Goal: Task Accomplishment & Management: Complete application form

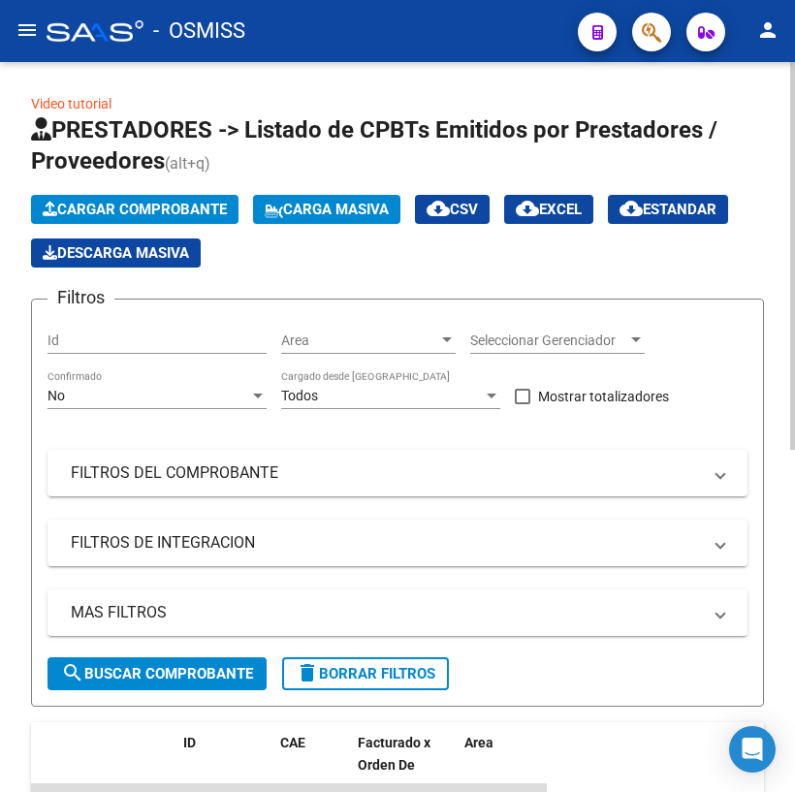
click at [115, 207] on span "Cargar Comprobante" at bounding box center [135, 209] width 184 height 17
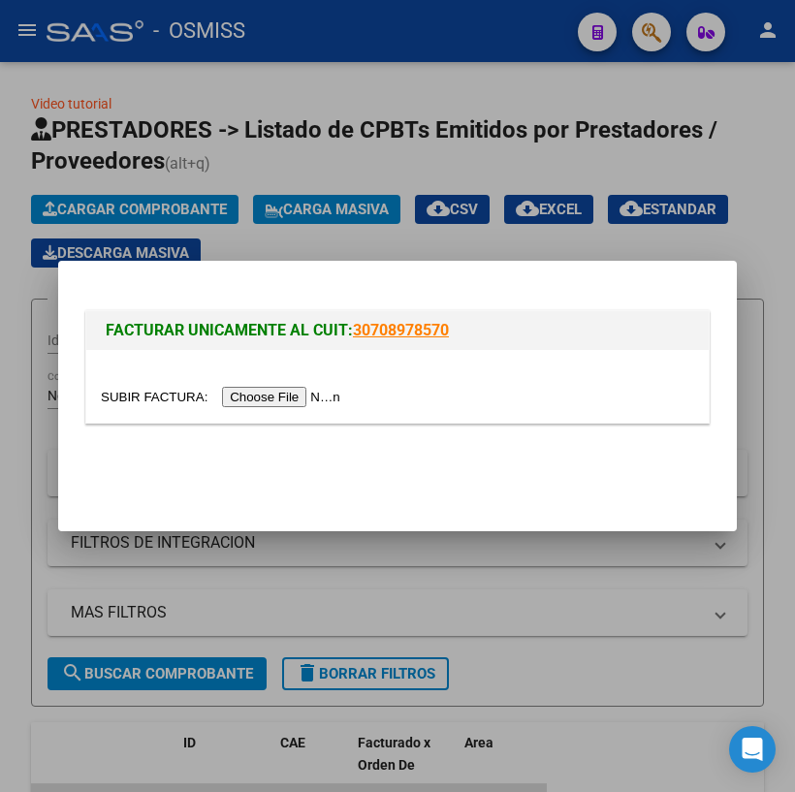
click at [217, 396] on input "file" at bounding box center [223, 397] width 245 height 20
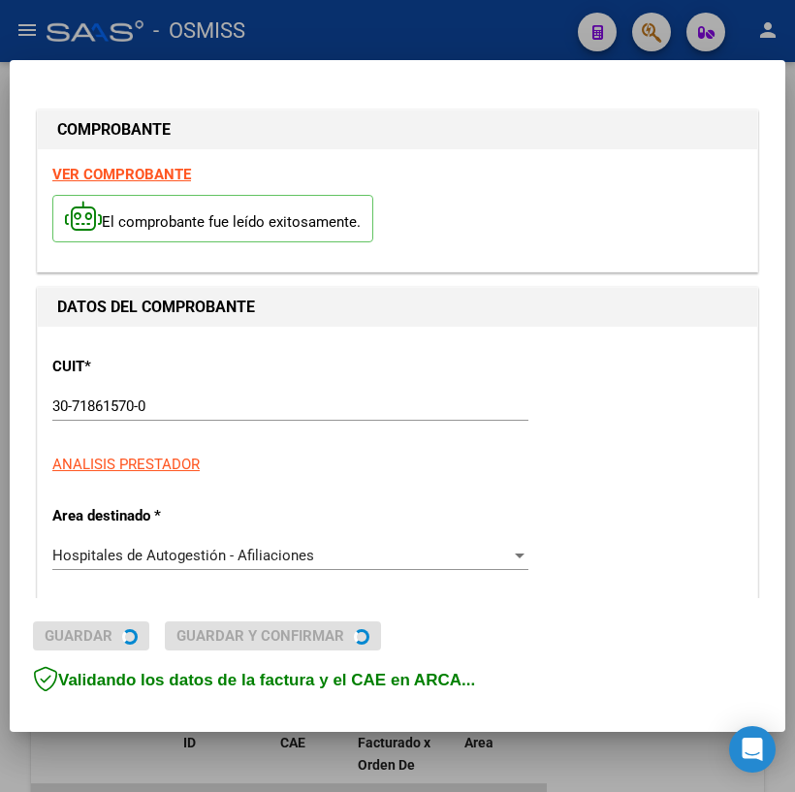
type input "[DATE]"
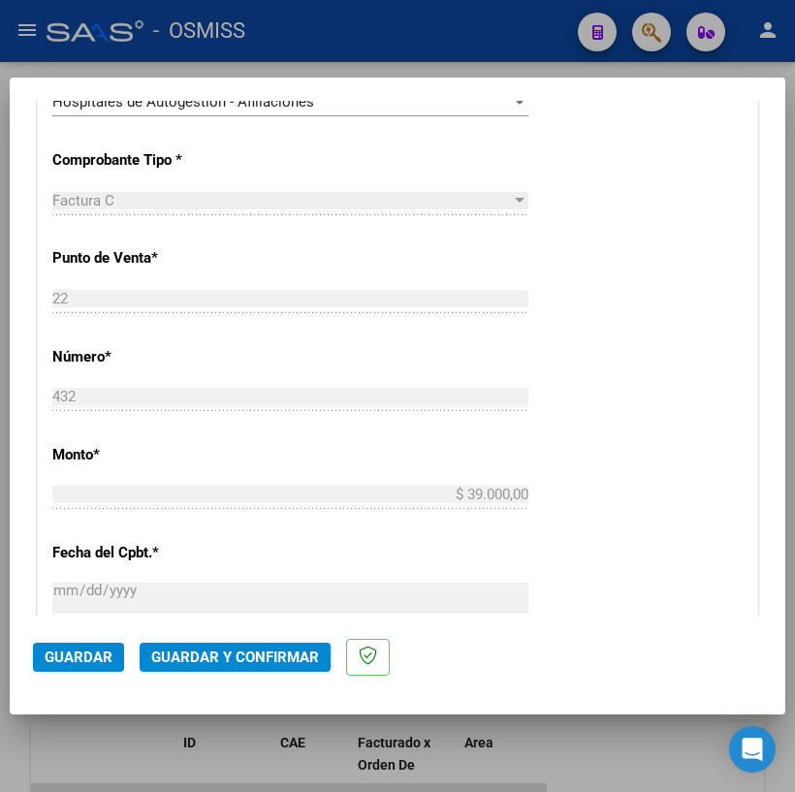
scroll to position [616, 0]
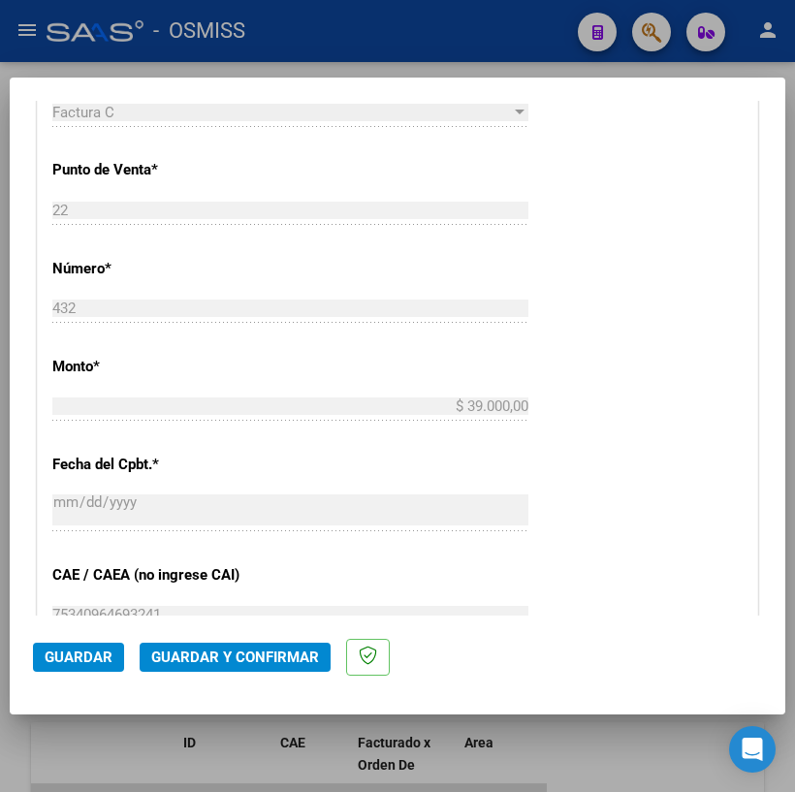
click at [201, 656] on span "Guardar y Confirmar" at bounding box center [235, 656] width 168 height 17
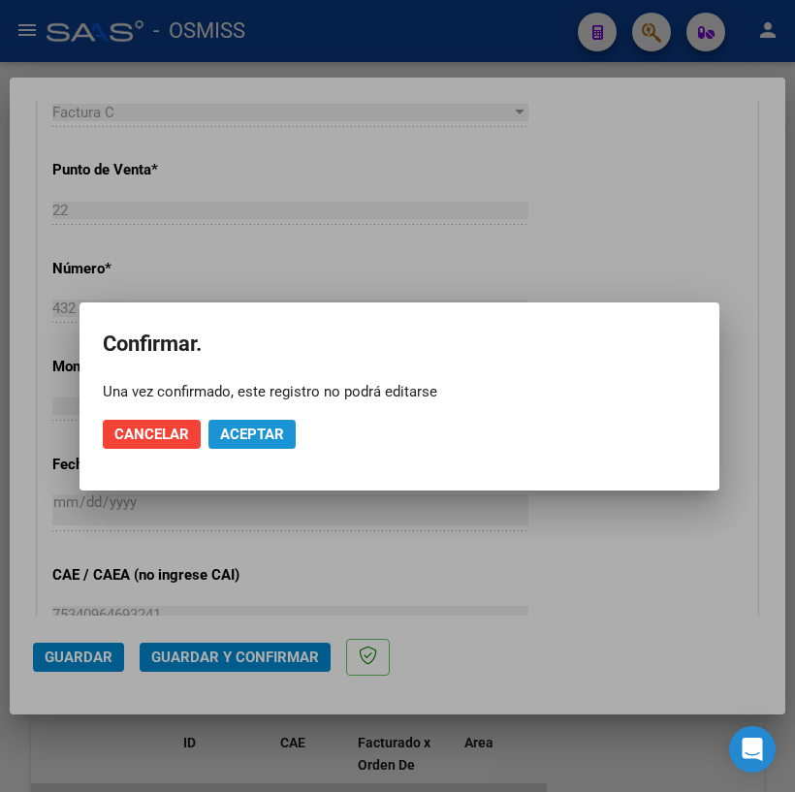
click at [249, 435] on span "Aceptar" at bounding box center [252, 433] width 64 height 17
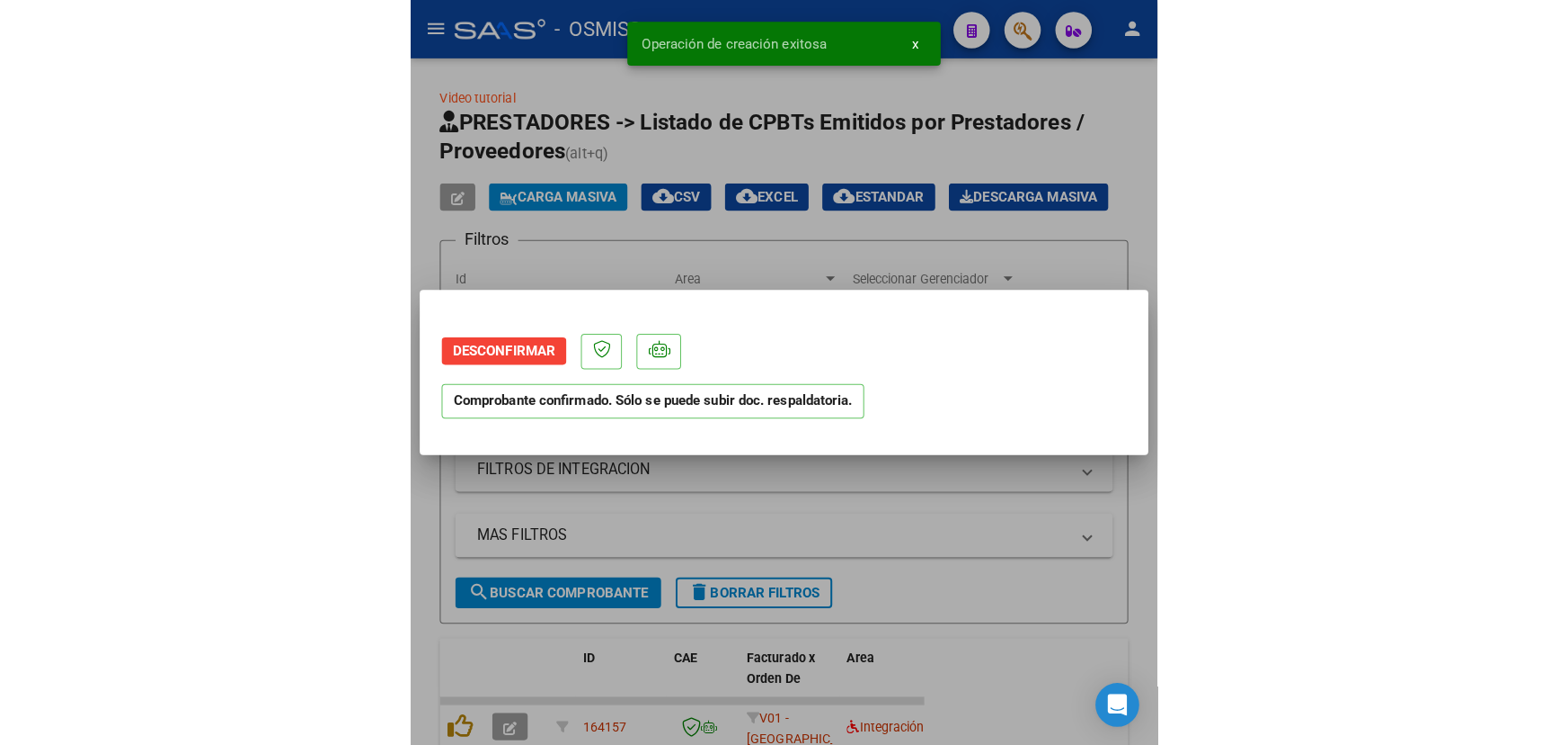
scroll to position [0, 0]
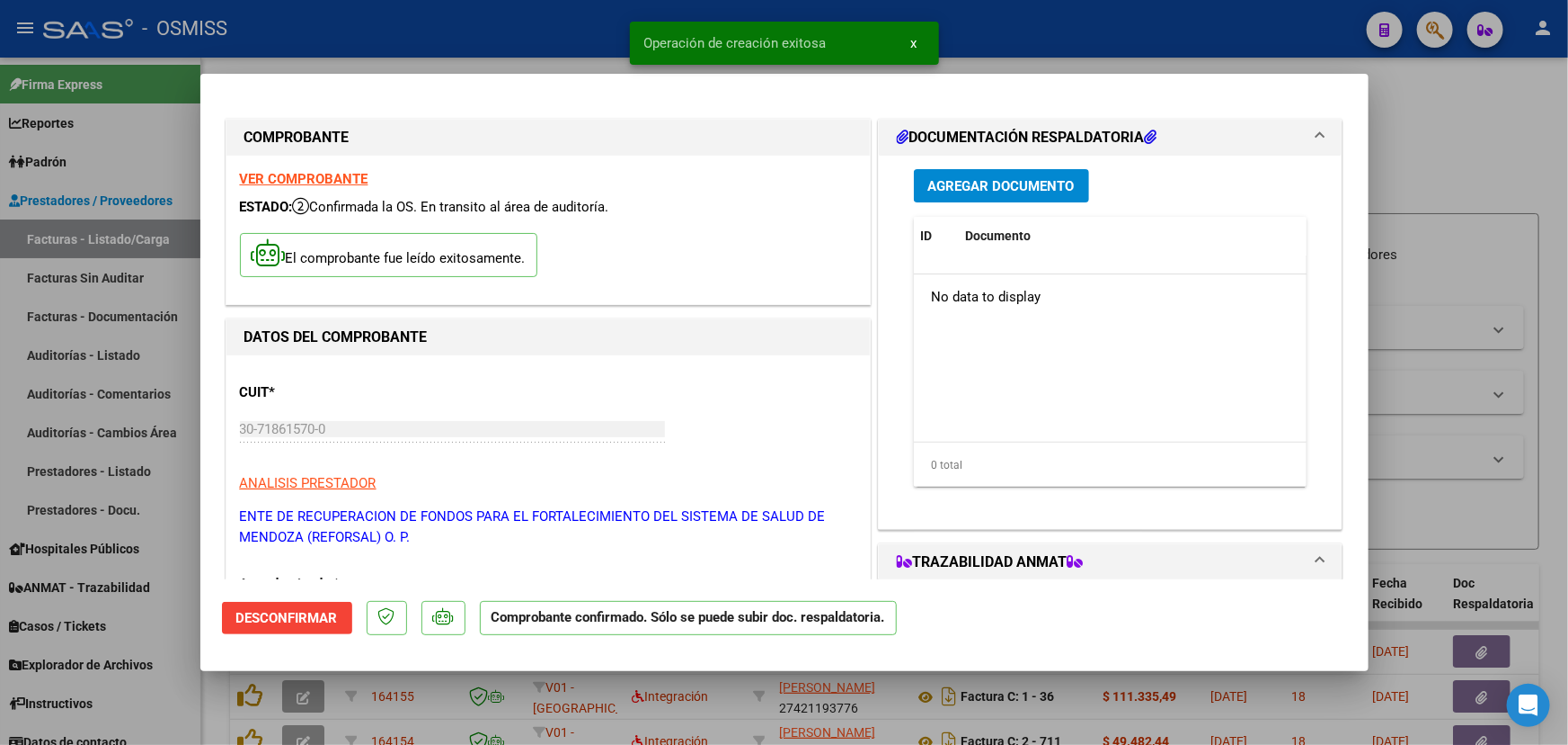
click at [1500, 96] on div at bounding box center [784, 372] width 1568 height 745
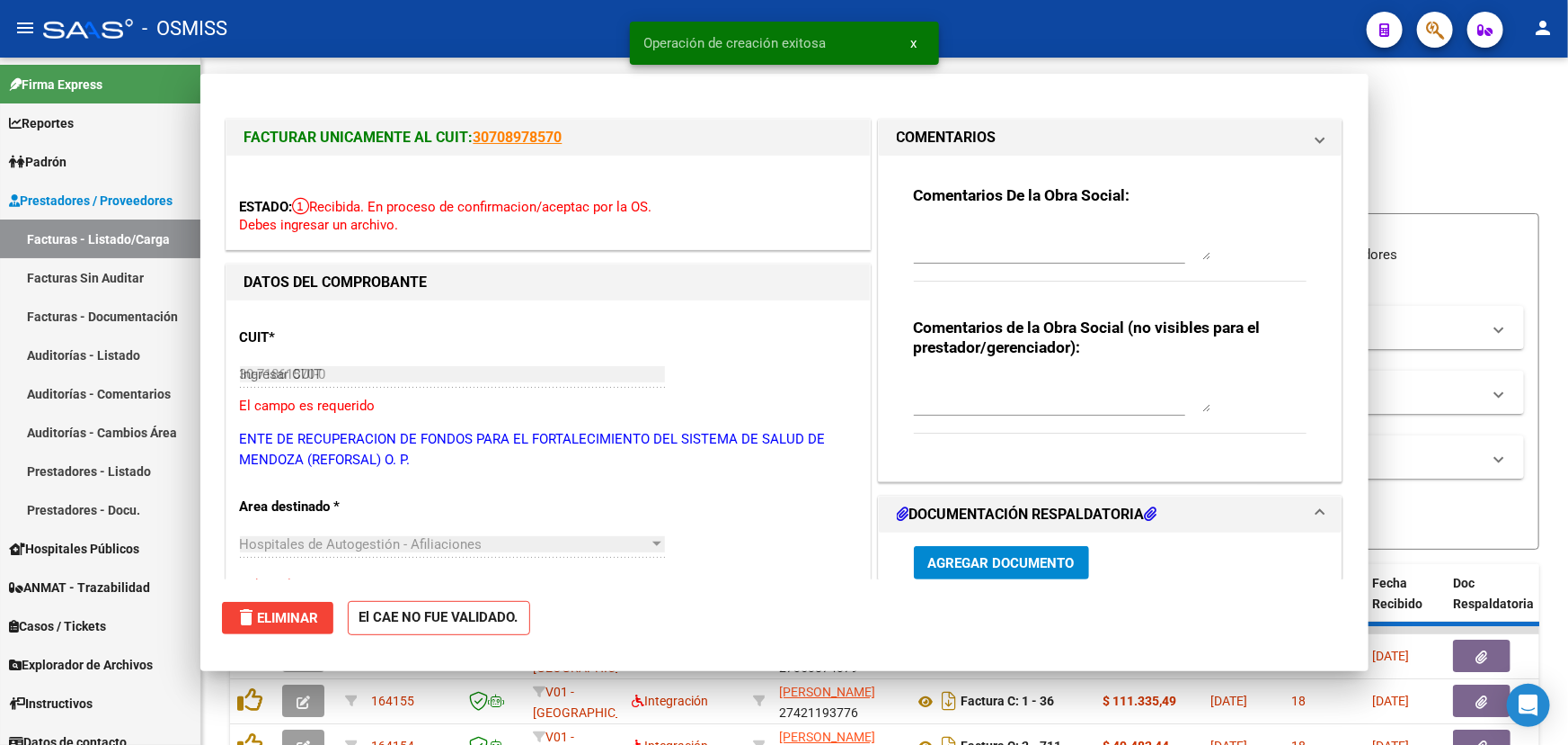
type input "$ 0,00"
